Goal: Information Seeking & Learning: Find specific fact

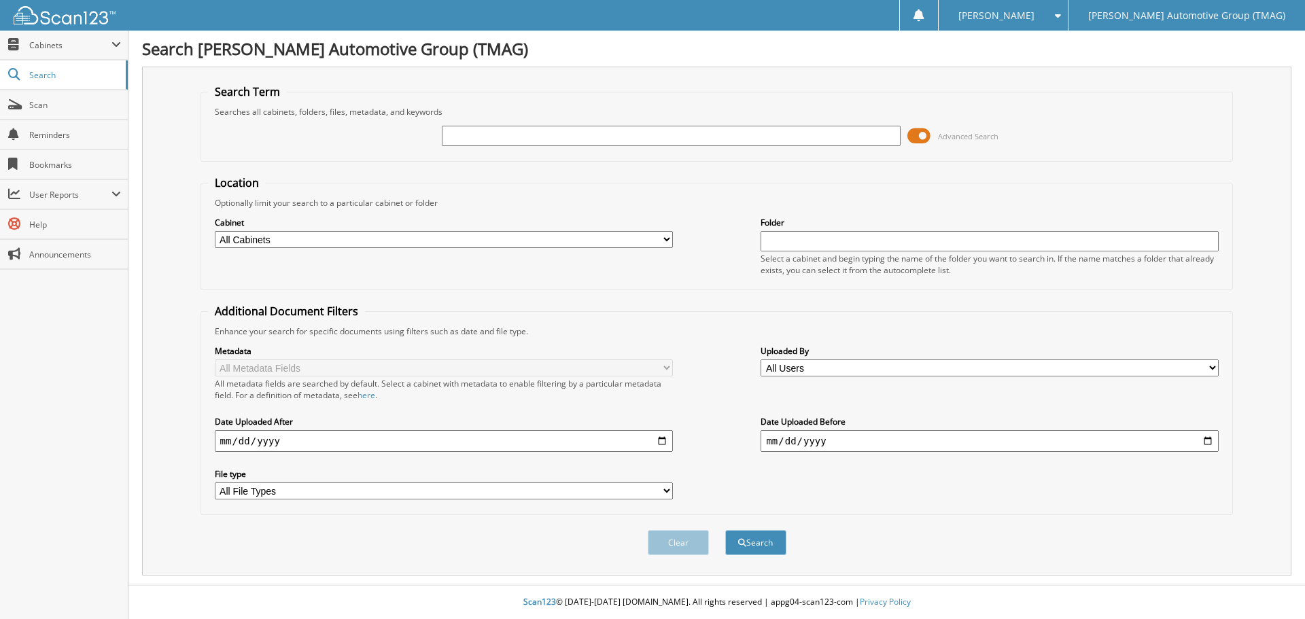
click at [521, 137] on input "text" at bounding box center [671, 136] width 458 height 20
type input "123415"
click at [725, 530] on button "Search" at bounding box center [755, 542] width 61 height 25
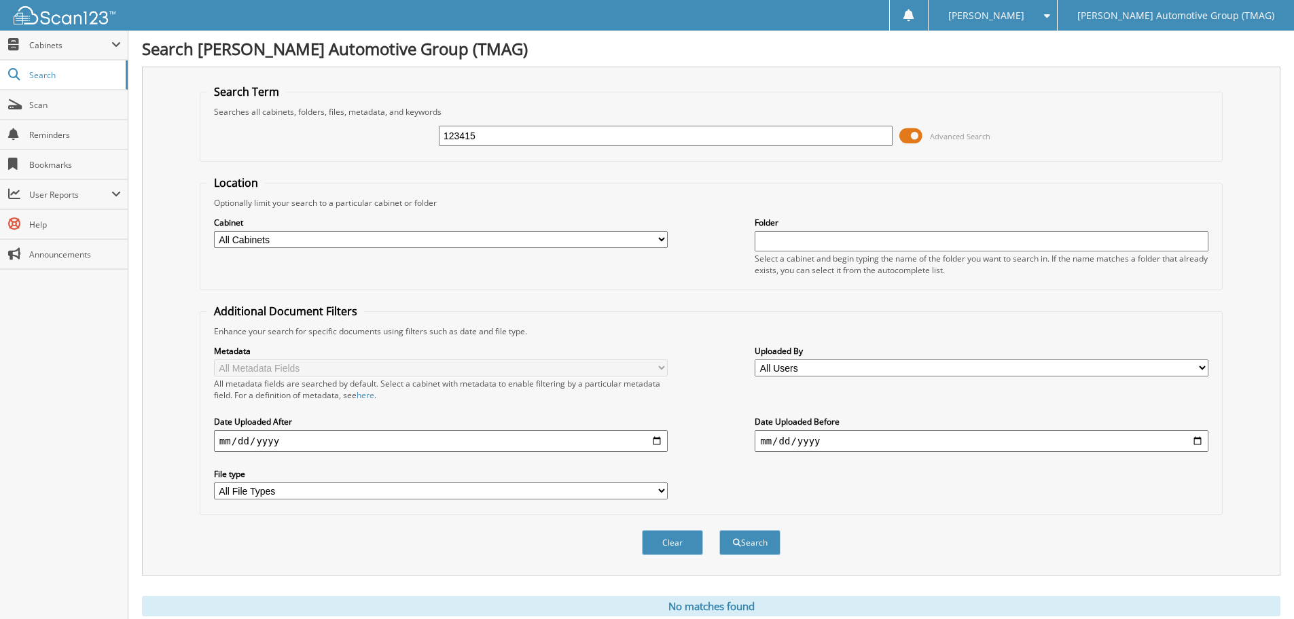
scroll to position [46, 0]
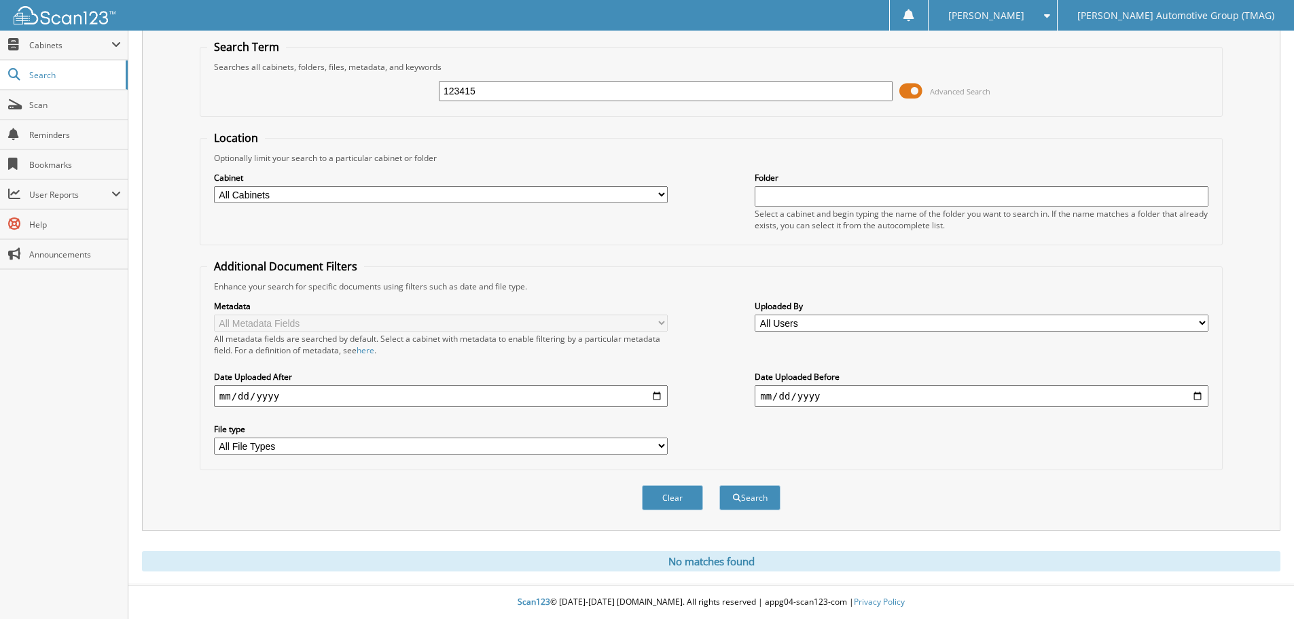
drag, startPoint x: 510, startPoint y: 84, endPoint x: -200, endPoint y: 87, distance: 710.1
click at [0, 87] on html "[PERSON_NAME] Settings Logout [PERSON_NAME] Automotive Group (TMAG) Close Cabin…" at bounding box center [647, 287] width 1294 height 664
type input "jl123415"
click at [720, 485] on button "Search" at bounding box center [750, 497] width 61 height 25
